Goal: Information Seeking & Learning: Check status

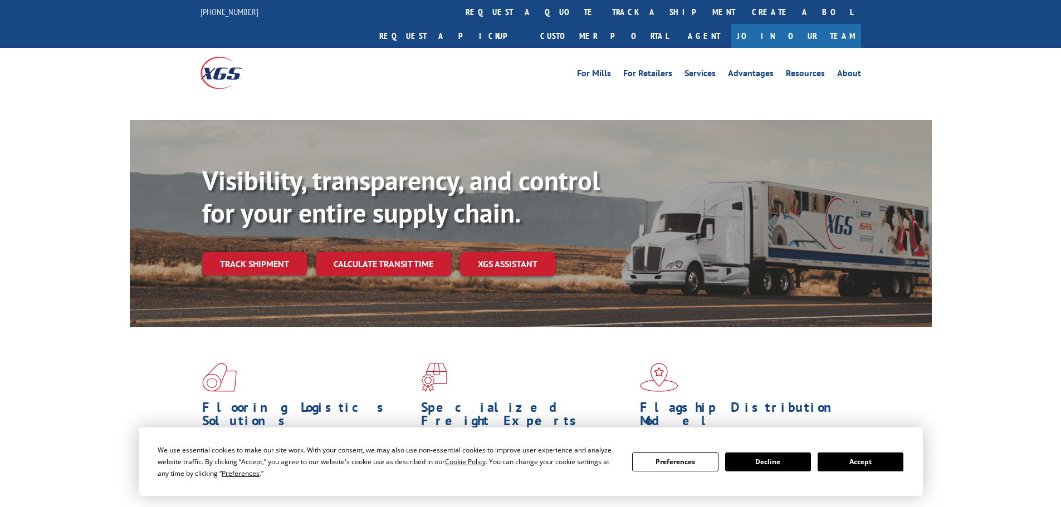
click at [877, 464] on button "Accept" at bounding box center [861, 462] width 86 height 19
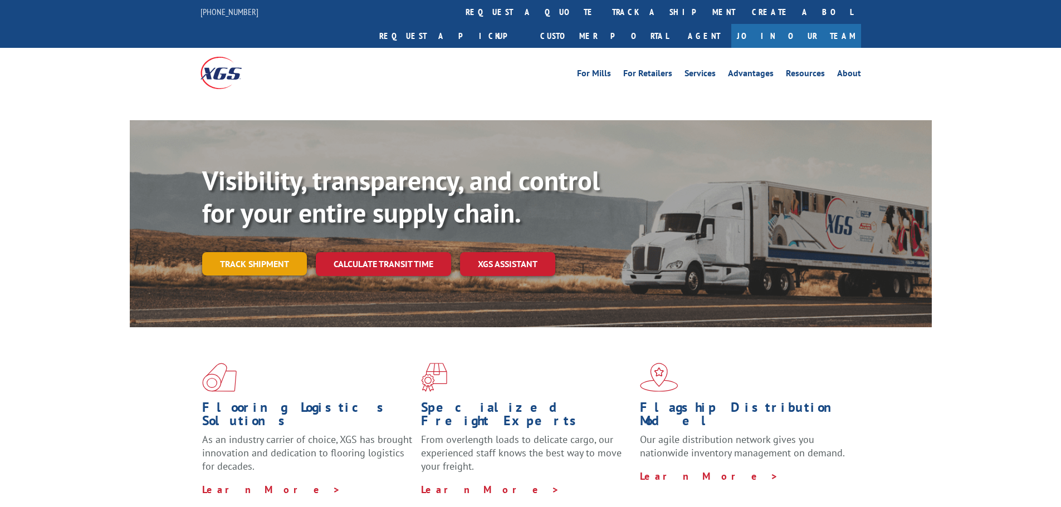
click at [256, 252] on link "Track shipment" at bounding box center [254, 263] width 105 height 23
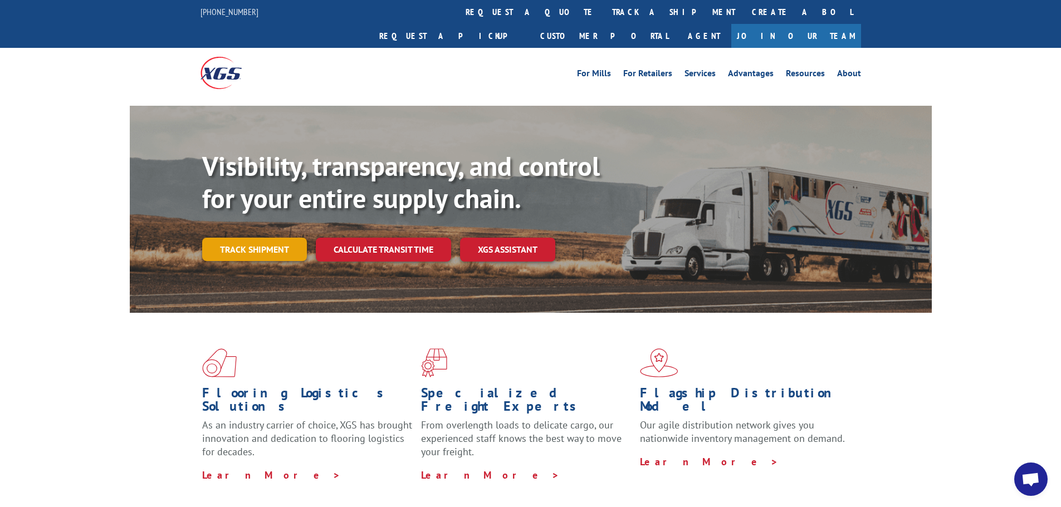
click at [270, 238] on link "Track shipment" at bounding box center [254, 249] width 105 height 23
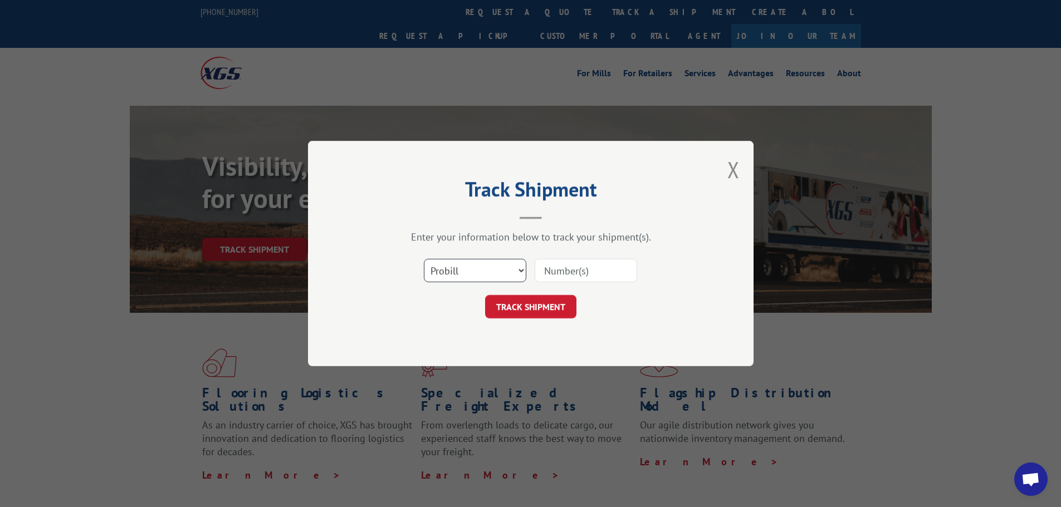
click at [439, 270] on select "Select category... Probill BOL PO" at bounding box center [475, 270] width 102 height 23
select select "bol"
click at [424, 259] on select "Select category... Probill BOL PO" at bounding box center [475, 270] width 102 height 23
click at [559, 266] on input at bounding box center [586, 270] width 102 height 23
paste input "7077870"
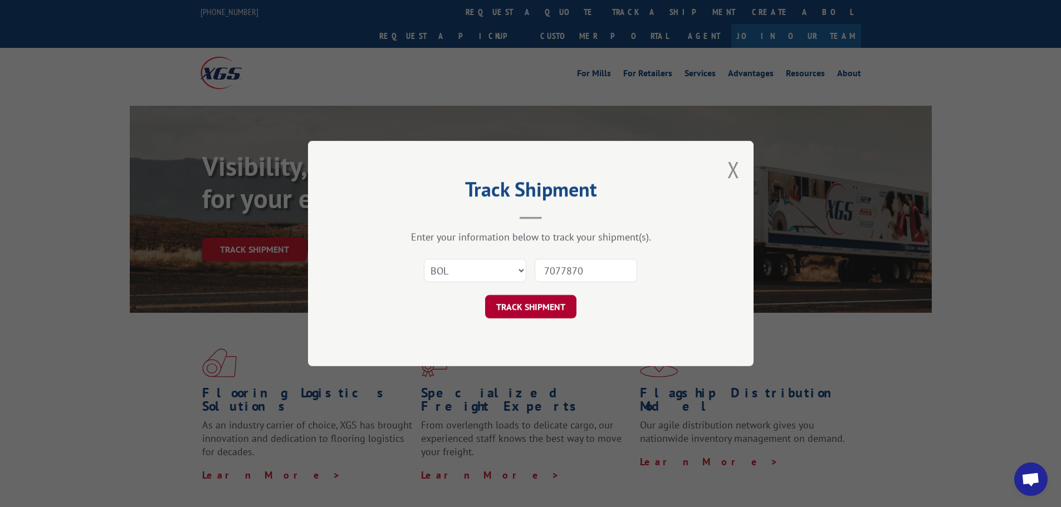
type input "7077870"
click at [529, 303] on button "TRACK SHIPMENT" at bounding box center [530, 306] width 91 height 23
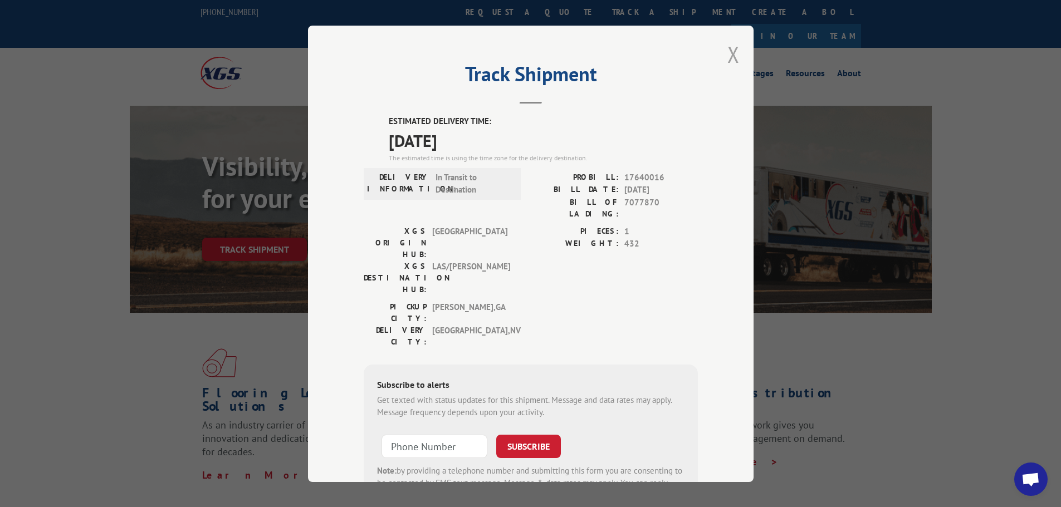
click at [733, 56] on button "Close modal" at bounding box center [733, 55] width 12 height 30
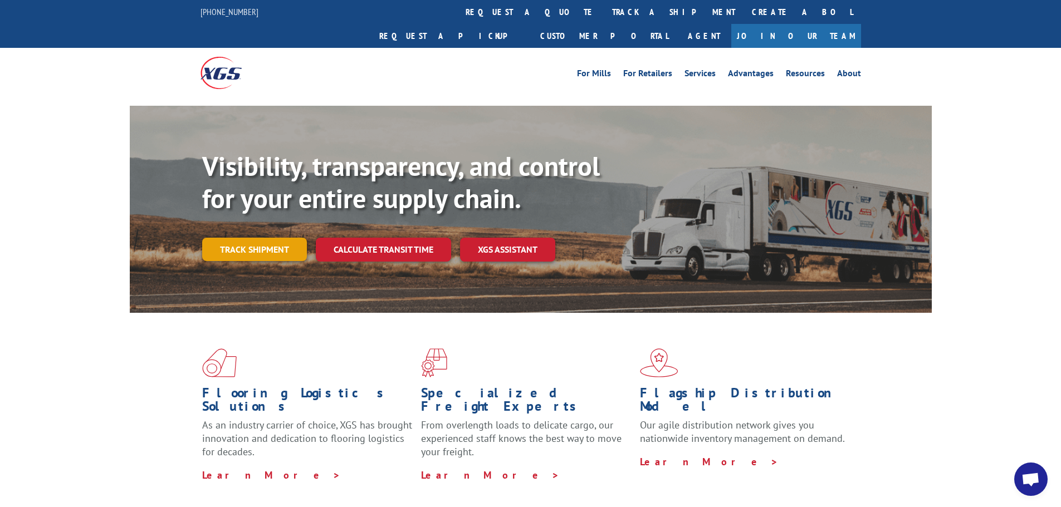
click at [244, 238] on link "Track shipment" at bounding box center [254, 249] width 105 height 23
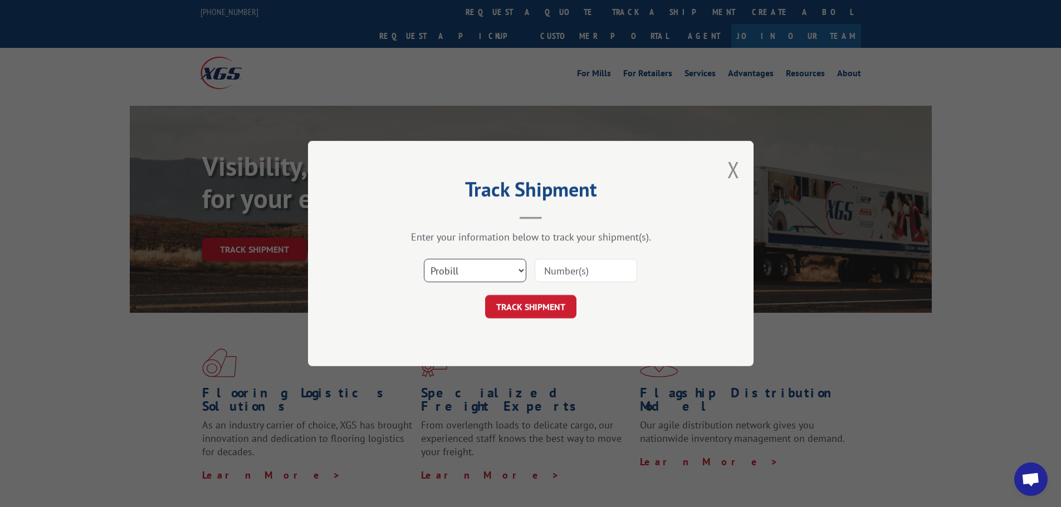
click at [496, 266] on select "Select category... Probill BOL PO" at bounding box center [475, 270] width 102 height 23
select select "bol"
click at [424, 259] on select "Select category... Probill BOL PO" at bounding box center [475, 270] width 102 height 23
click at [570, 273] on input at bounding box center [586, 270] width 102 height 23
paste input "5606268"
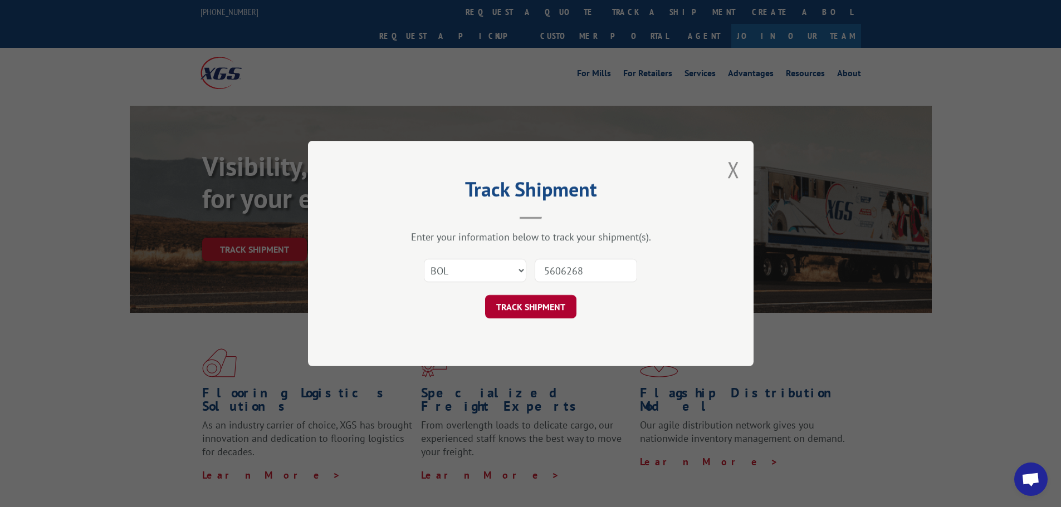
type input "5606268"
click at [528, 312] on button "TRACK SHIPMENT" at bounding box center [530, 306] width 91 height 23
